Goal: Task Accomplishment & Management: Use online tool/utility

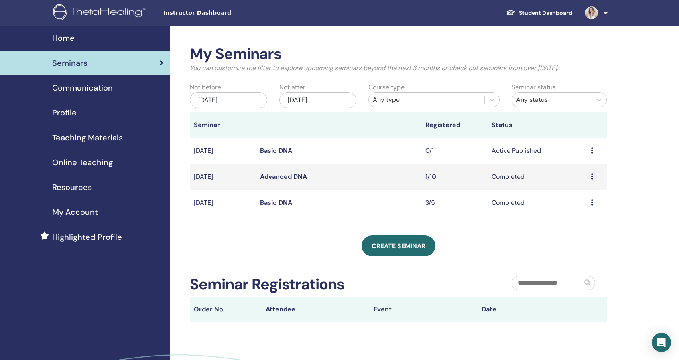
click at [283, 148] on link "Basic DNA" at bounding box center [276, 150] width 32 height 8
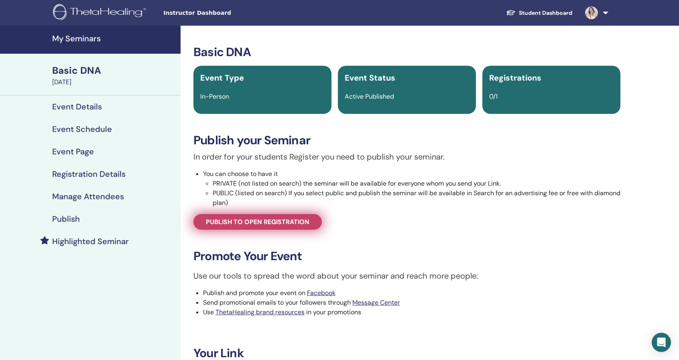
click at [264, 219] on span "Publish to open registration" at bounding box center [257, 222] width 103 height 8
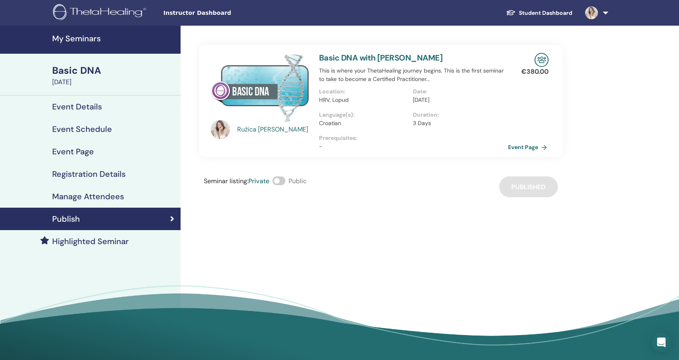
click at [535, 149] on link "Event Page" at bounding box center [529, 147] width 42 height 12
